Goal: Obtain resource: Obtain resource

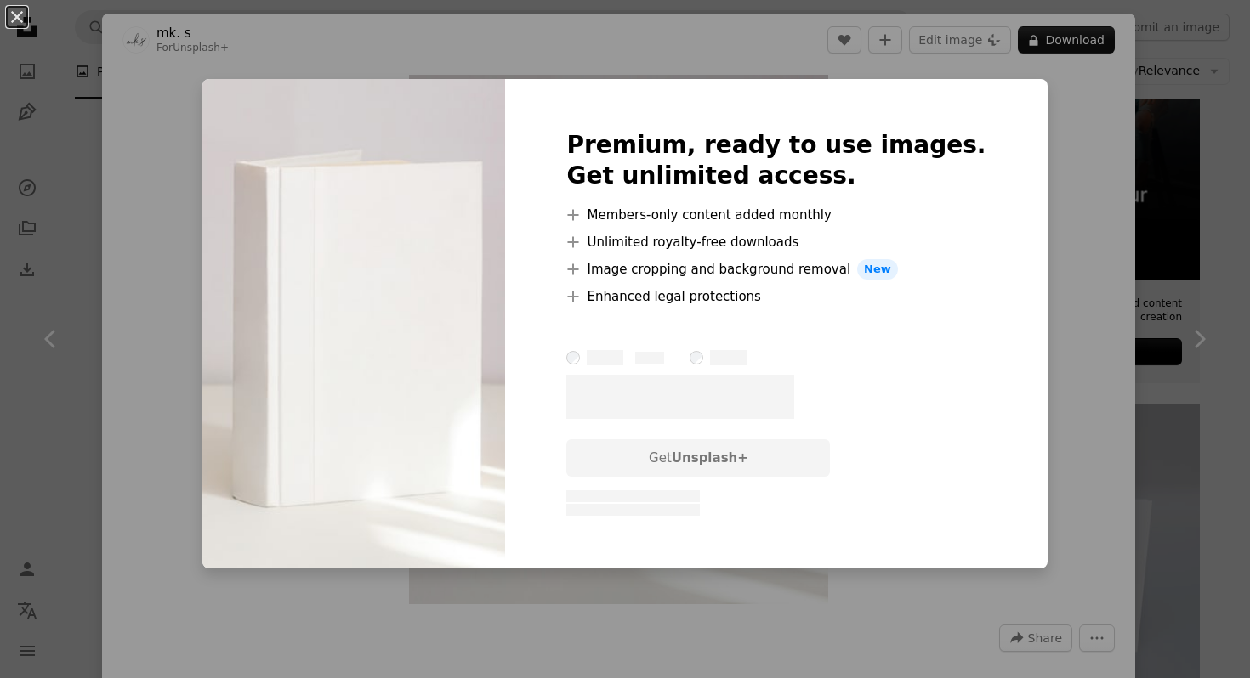
scroll to position [330, 0]
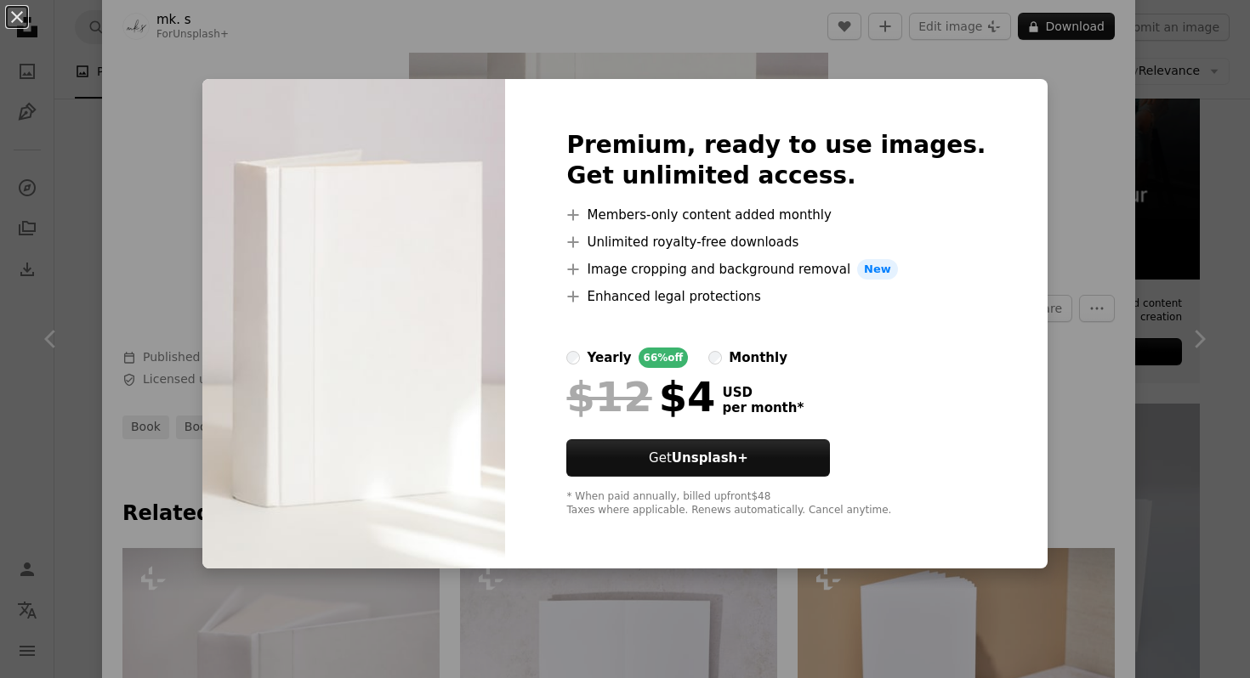
click at [1106, 207] on div "An X shape Premium, ready to use images. Get unlimited access. A plus sign Memb…" at bounding box center [625, 339] width 1250 height 678
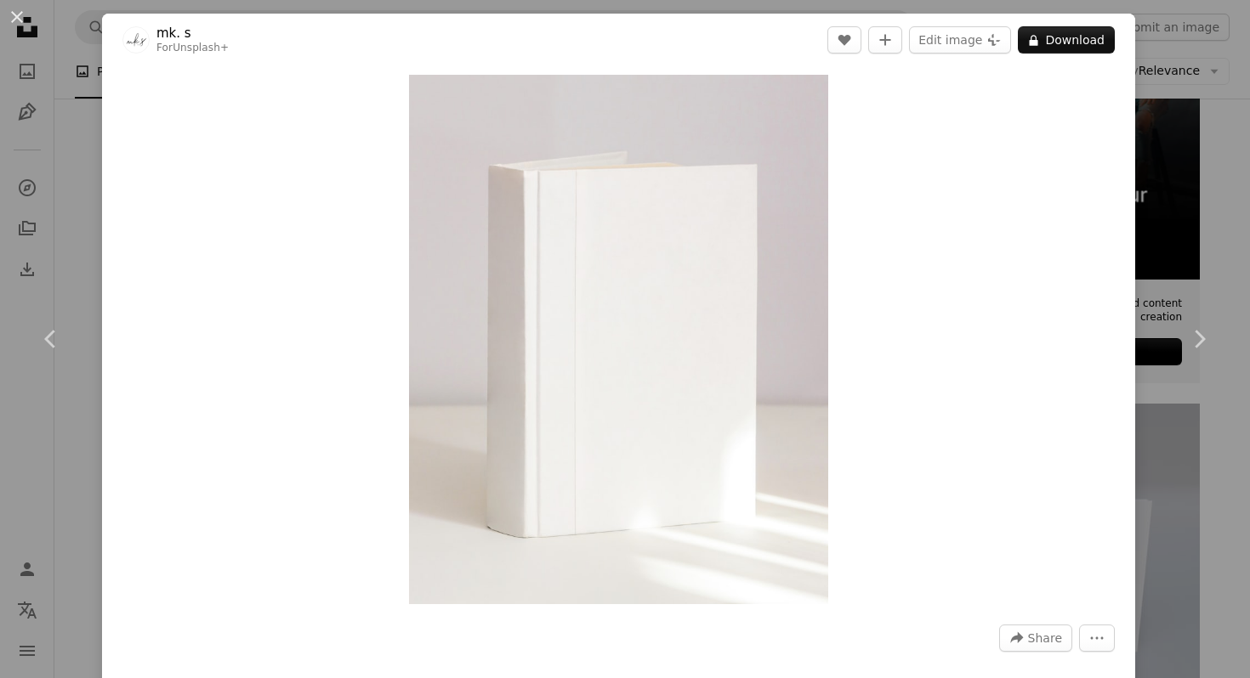
click at [1210, 117] on div "An X shape Chevron left Chevron right mk. s For Unsplash+ A heart A plus sign E…" at bounding box center [625, 339] width 1250 height 678
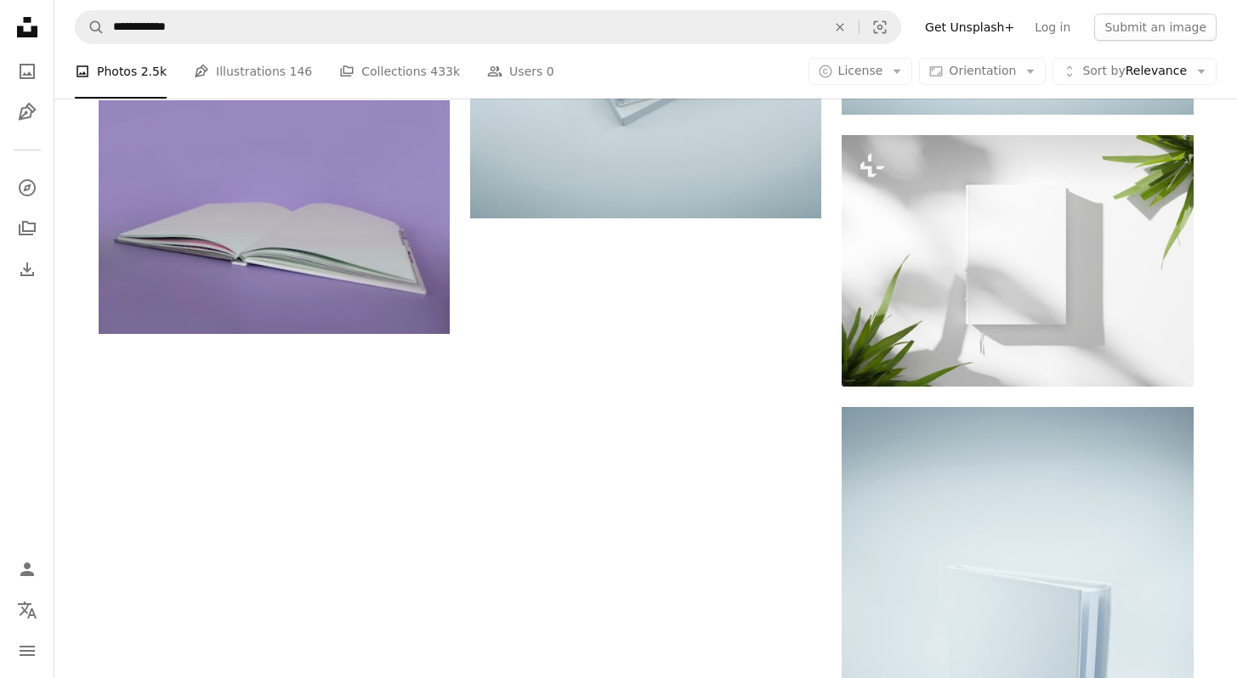
scroll to position [2489, 0]
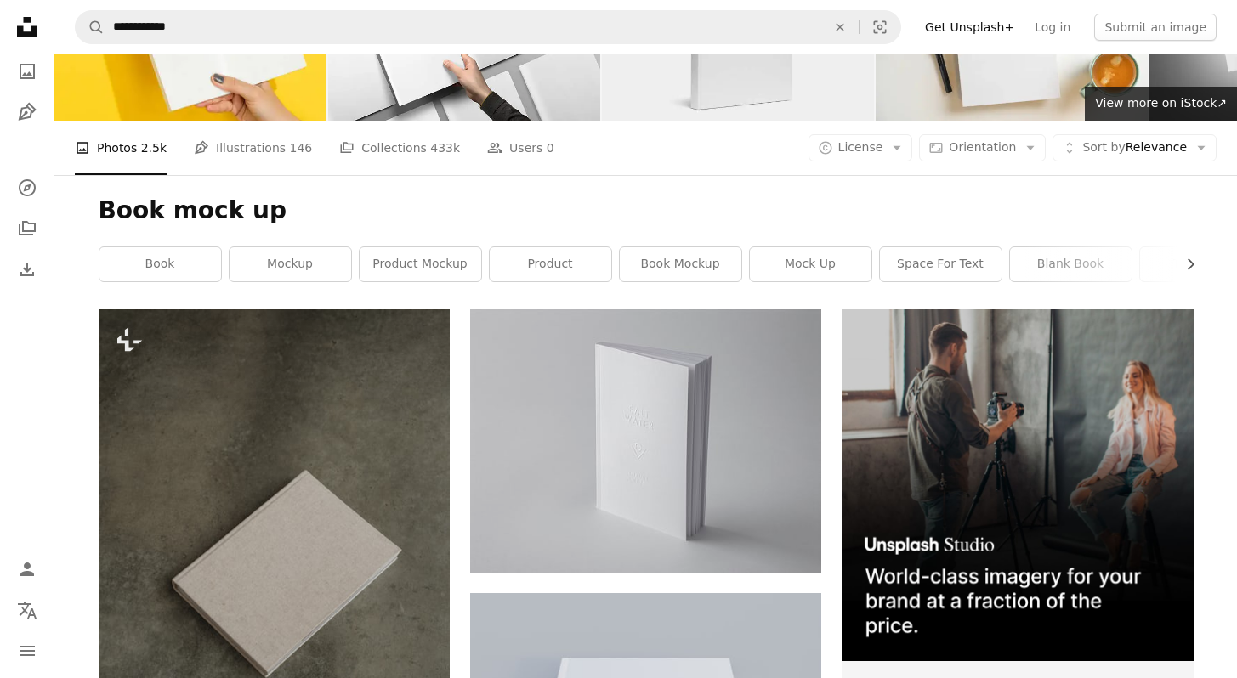
scroll to position [0, 0]
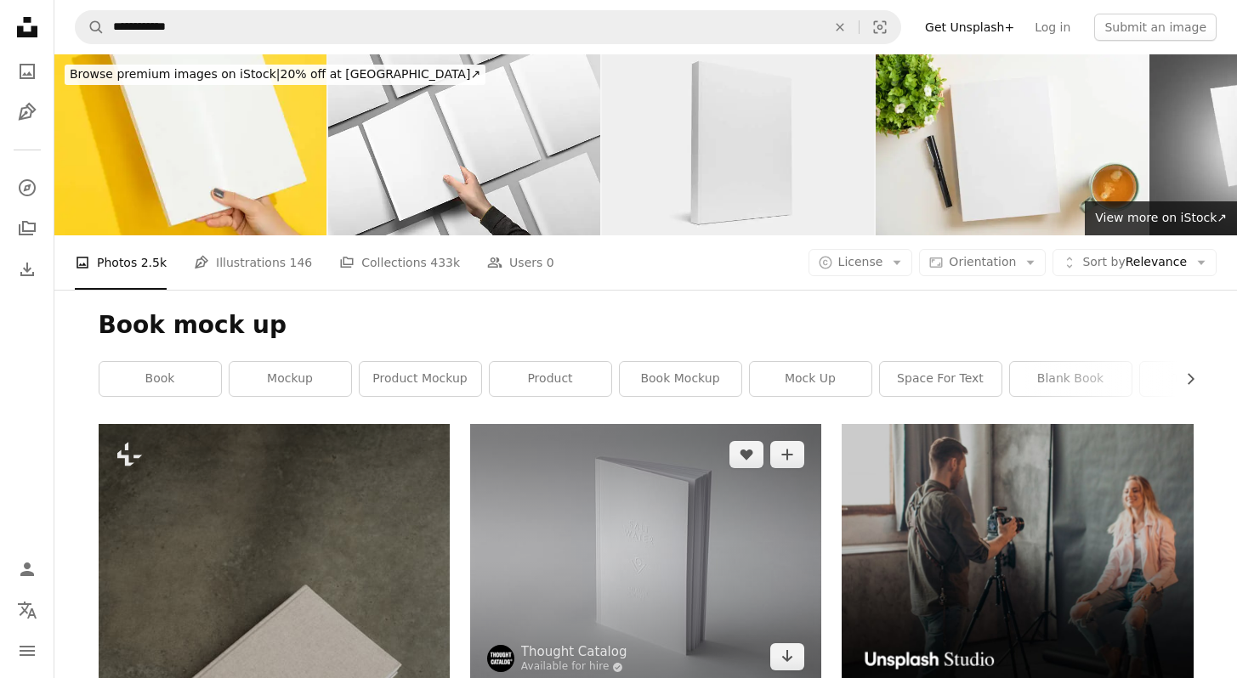
click at [711, 424] on img at bounding box center [645, 556] width 351 height 264
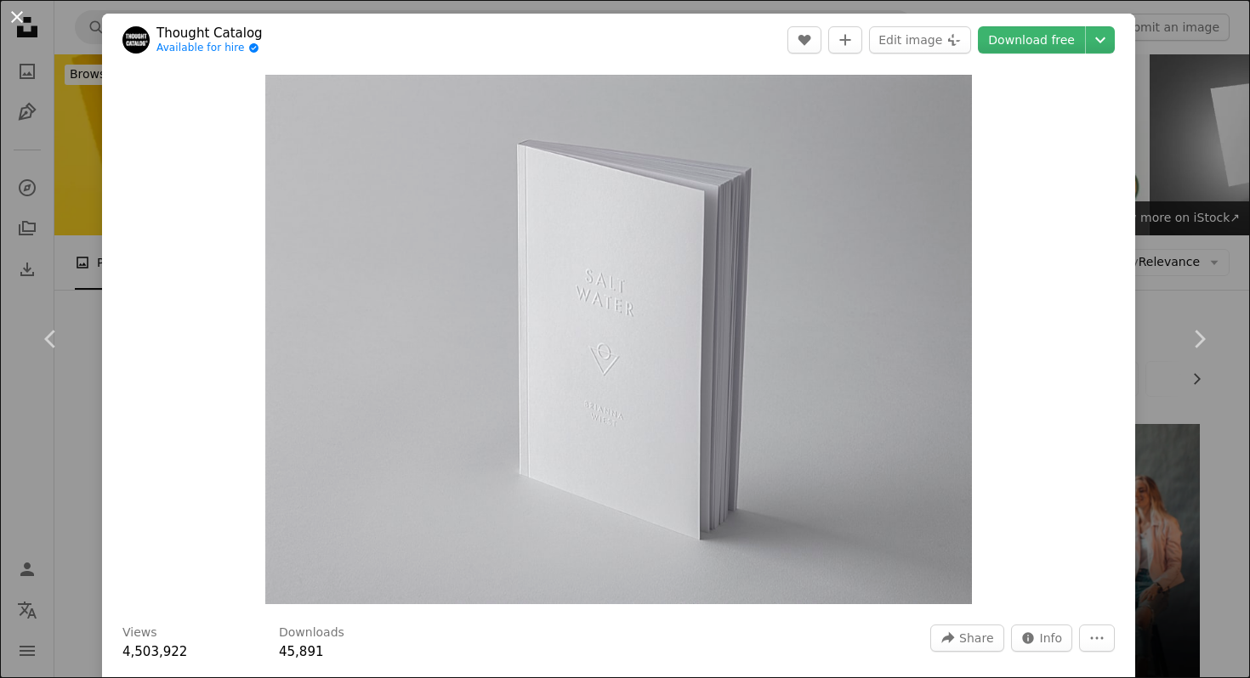
click at [13, 15] on button "An X shape" at bounding box center [17, 17] width 20 height 20
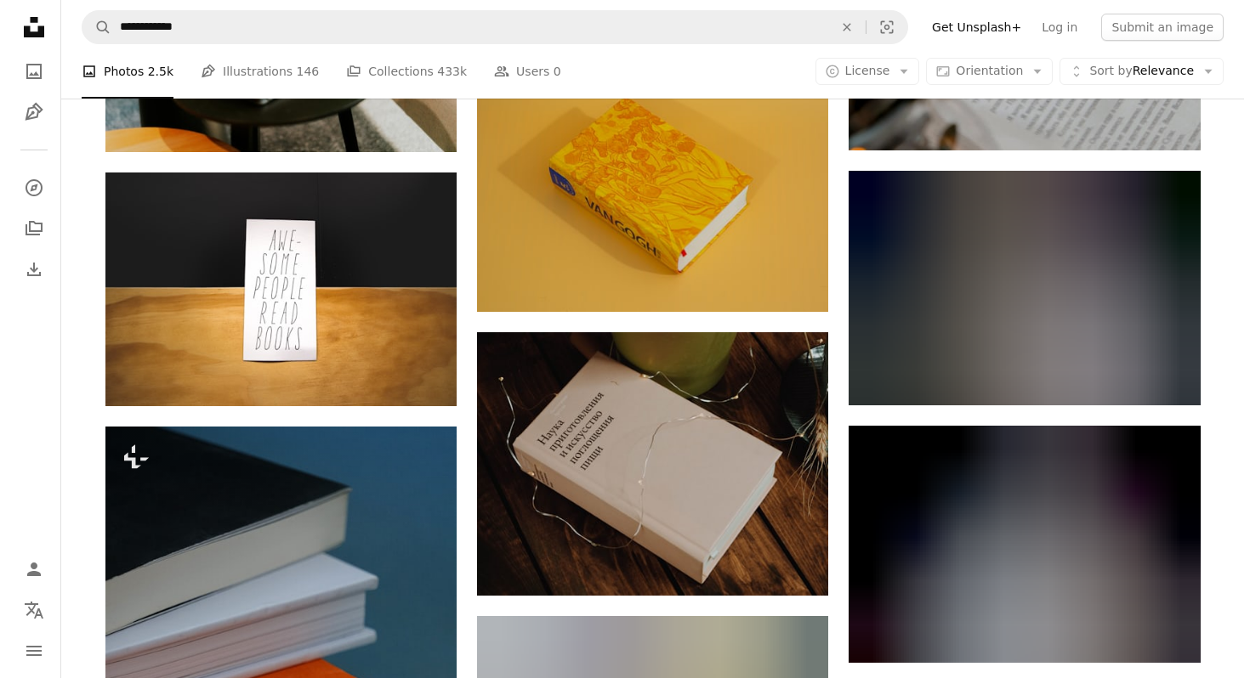
scroll to position [14638, 0]
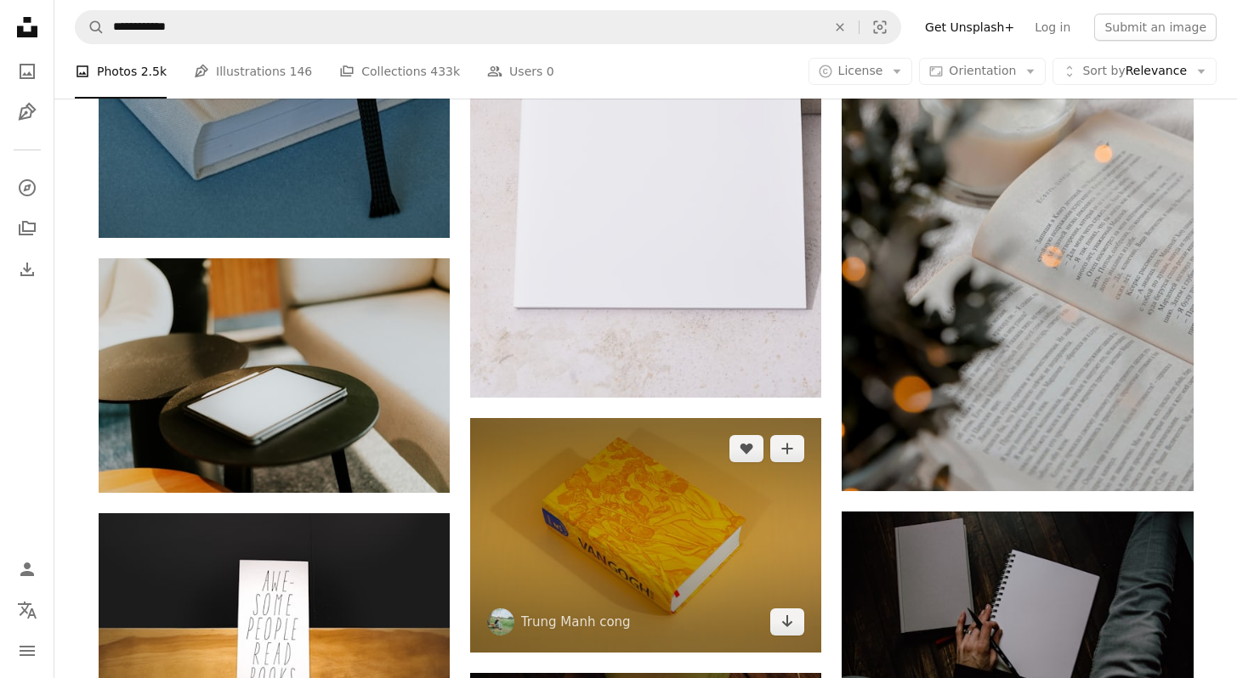
click at [641, 418] on img at bounding box center [645, 535] width 351 height 235
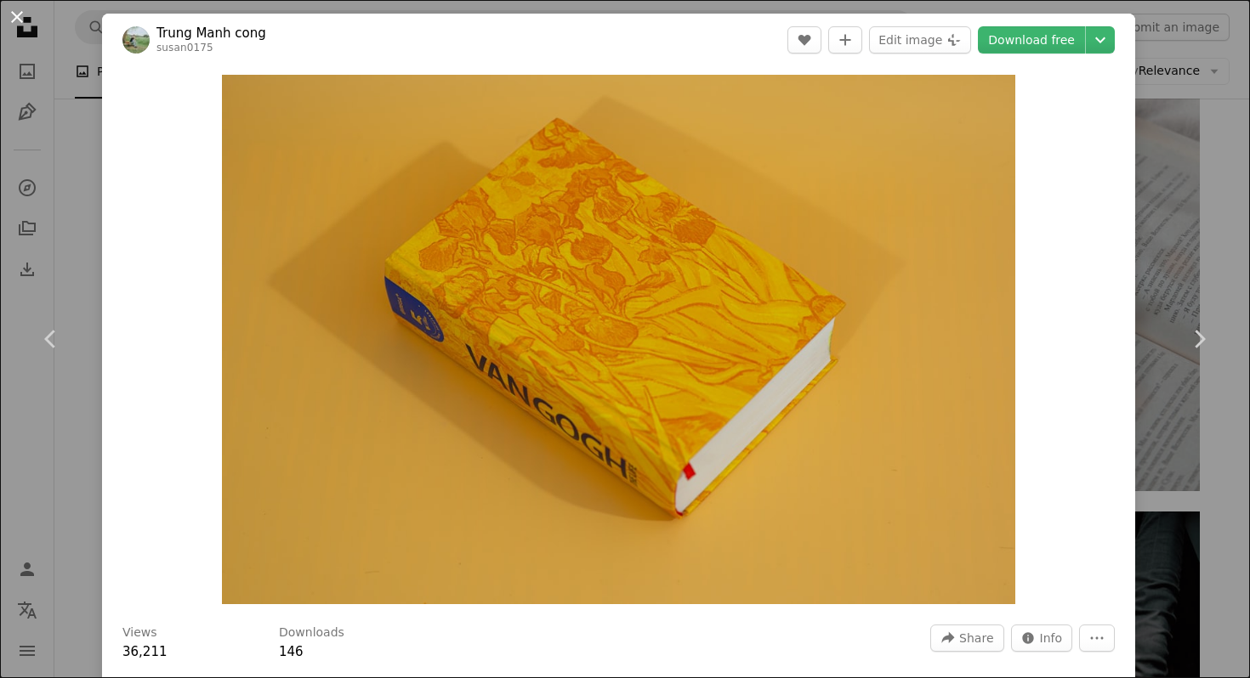
click at [9, 14] on button "An X shape" at bounding box center [17, 17] width 20 height 20
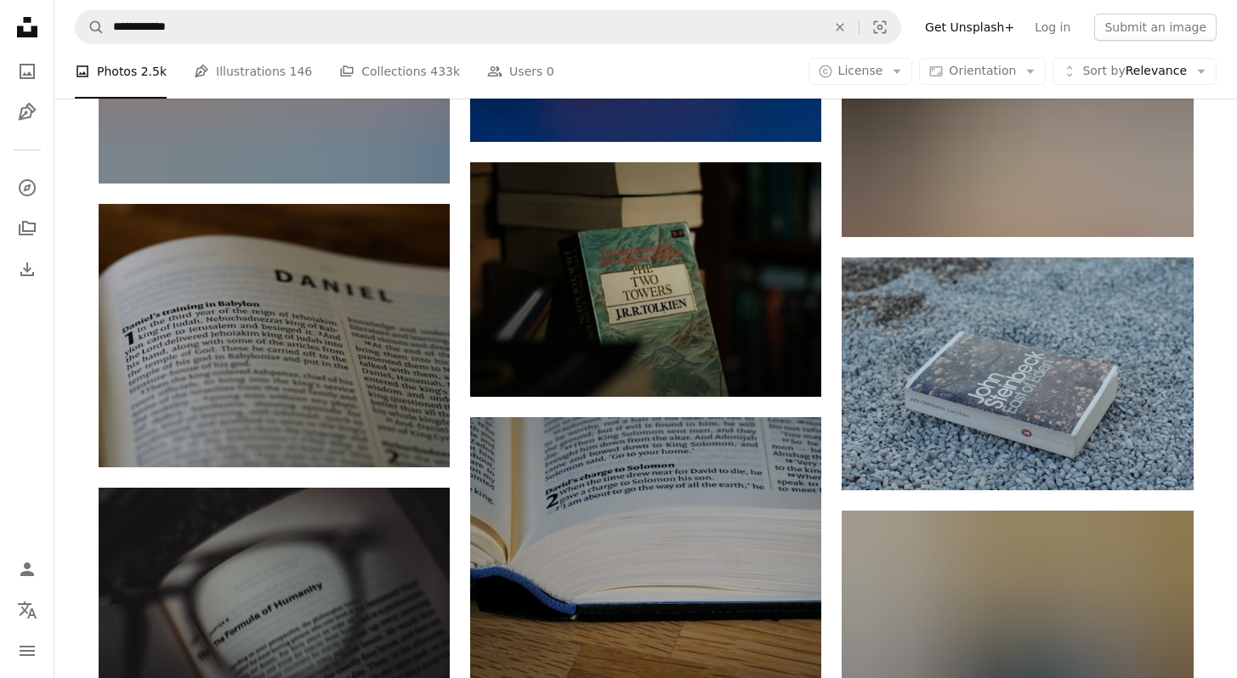
scroll to position [20240, 0]
